Goal: Task Accomplishment & Management: Manage account settings

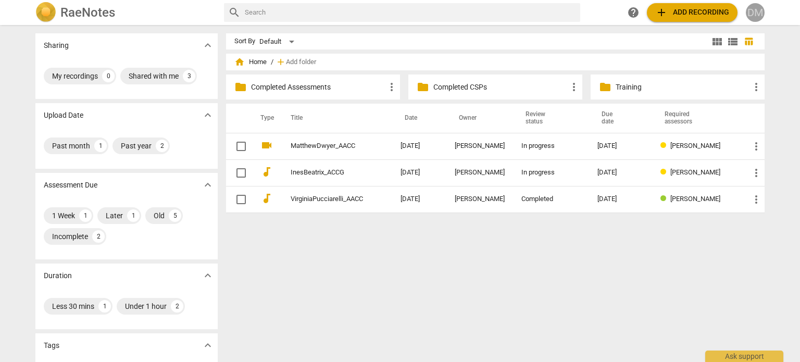
click at [757, 10] on div "DM" at bounding box center [755, 12] width 19 height 19
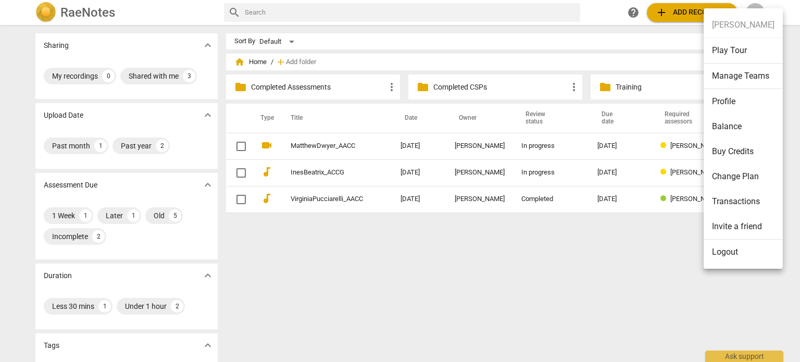
click at [719, 258] on li "Logout" at bounding box center [743, 252] width 79 height 25
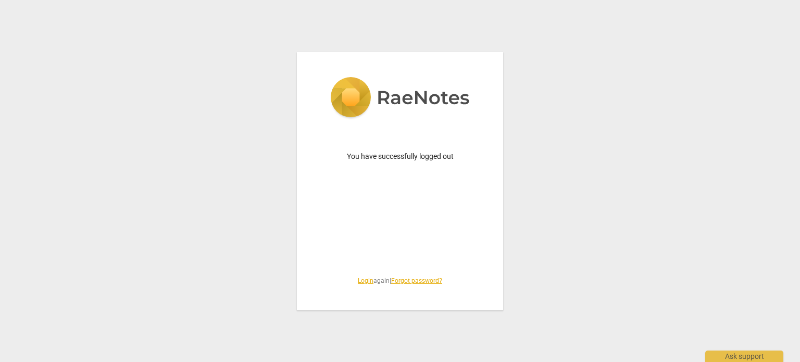
click at [358, 279] on link "Login" at bounding box center [366, 280] width 16 height 7
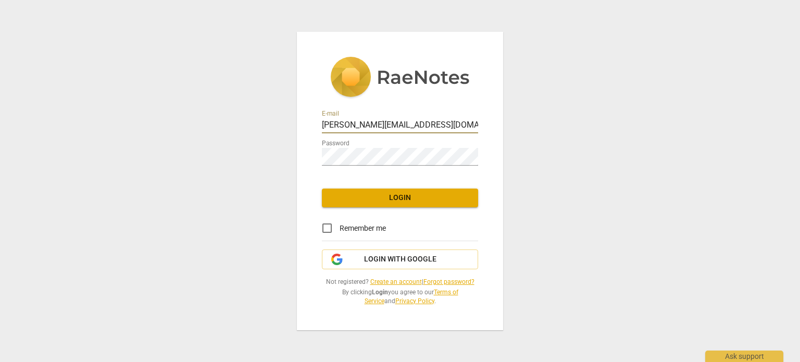
click at [408, 118] on input "[PERSON_NAME][EMAIL_ADDRESS][DOMAIN_NAME]" at bounding box center [400, 125] width 156 height 15
type input "coachdiane@execskills.com"
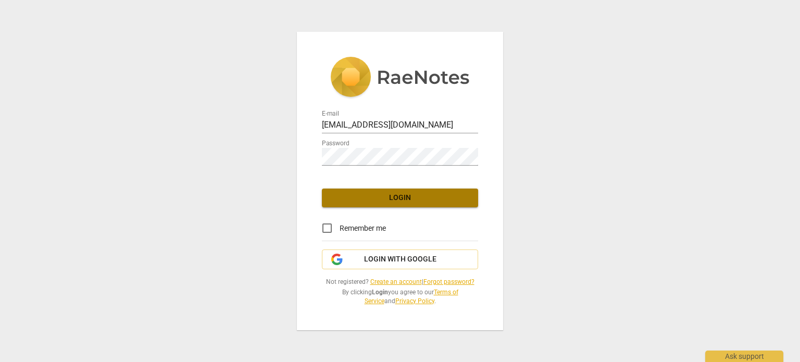
click at [407, 193] on span "Login" at bounding box center [400, 198] width 140 height 10
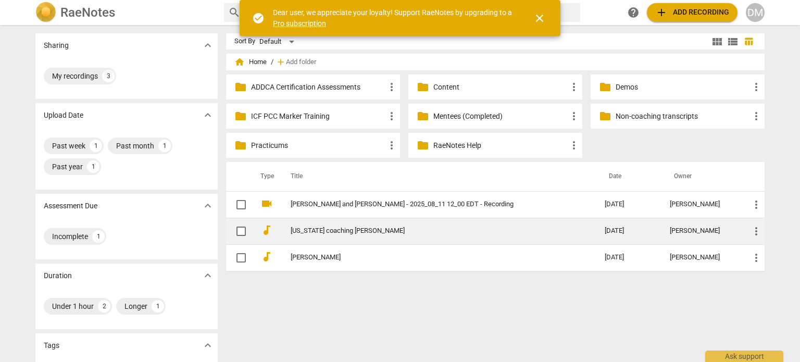
click at [359, 232] on link "Virginia coaching Kerry" at bounding box center [429, 231] width 277 height 8
